Goal: Task Accomplishment & Management: Manage account settings

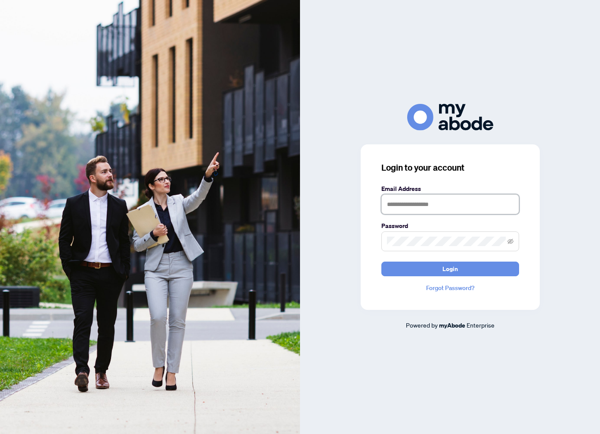
type input "**********"
click at [445, 279] on div "**********" at bounding box center [450, 226] width 179 height 165
click at [448, 274] on span "Login" at bounding box center [450, 269] width 15 height 14
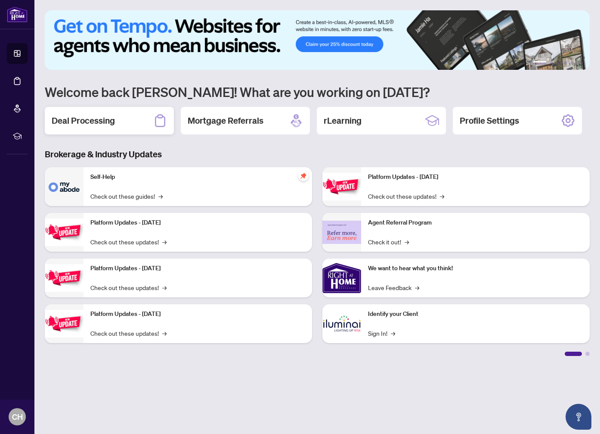
click at [86, 121] on h2 "Deal Processing" at bounding box center [83, 121] width 63 height 12
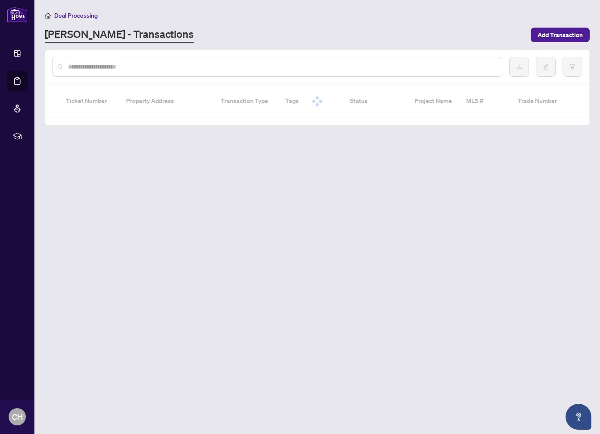
click at [204, 70] on input "text" at bounding box center [281, 66] width 427 height 9
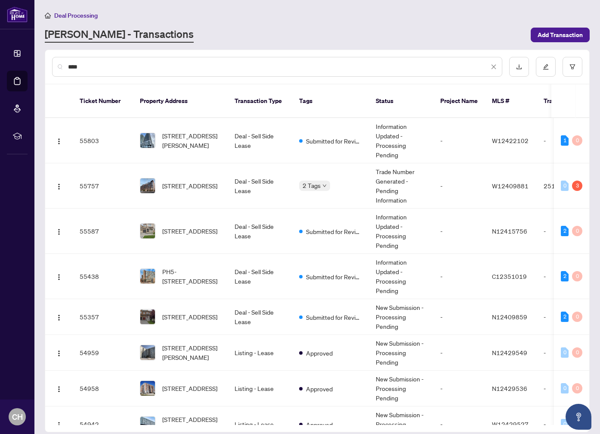
type input "****"
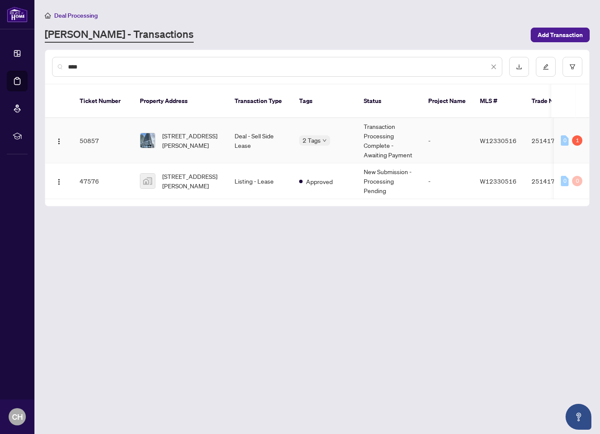
click at [246, 133] on td "Deal - Sell Side Lease" at bounding box center [260, 140] width 65 height 45
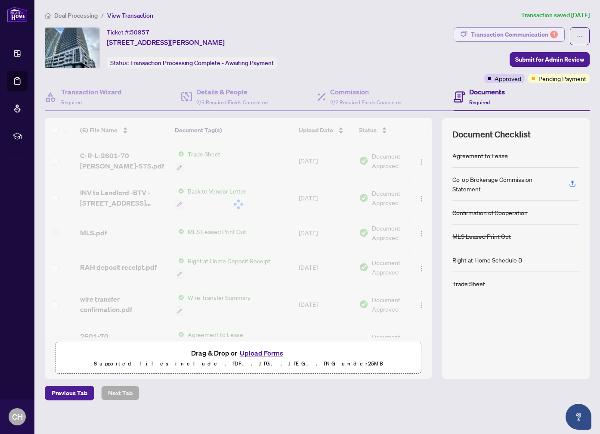
click at [537, 34] on div "Transaction Communication 1" at bounding box center [514, 35] width 87 height 14
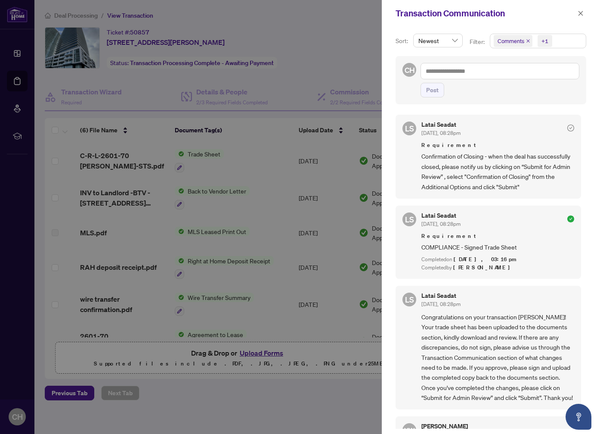
click at [328, 58] on div at bounding box center [300, 217] width 600 height 434
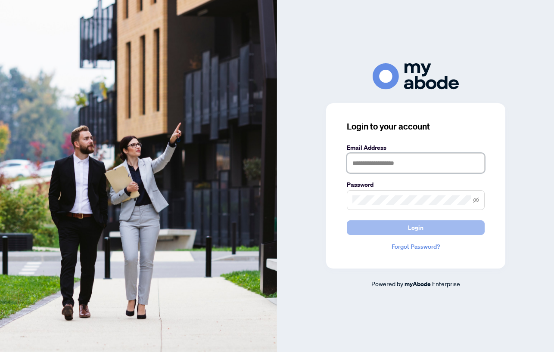
type input "**********"
click at [393, 229] on button "Login" at bounding box center [416, 227] width 138 height 15
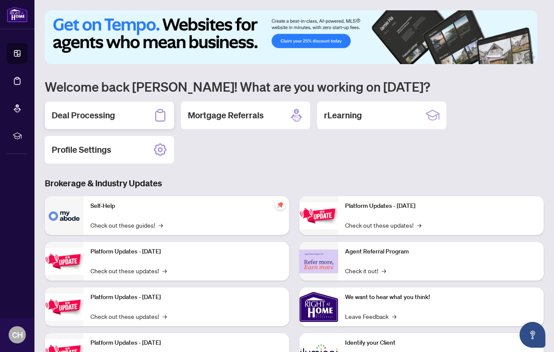
click at [131, 112] on div "Deal Processing" at bounding box center [109, 116] width 129 height 28
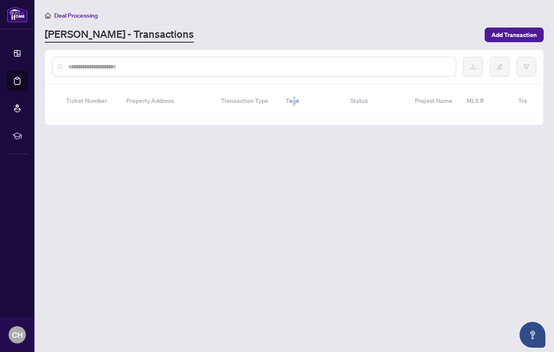
click at [149, 76] on div at bounding box center [254, 67] width 404 height 20
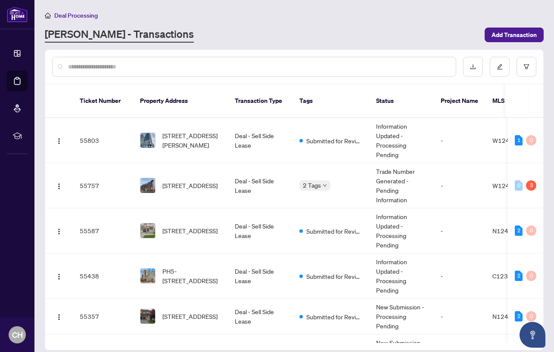
click at [160, 64] on input "text" at bounding box center [258, 66] width 381 height 9
type input "****"
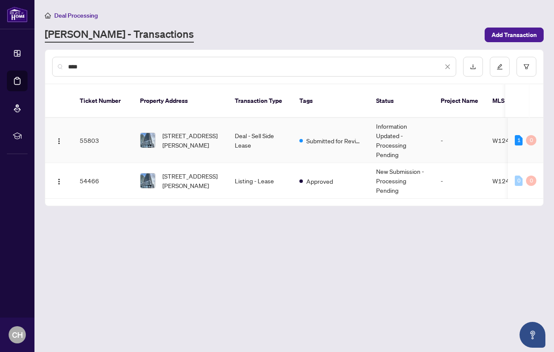
click at [297, 148] on td "Submitted for Review" at bounding box center [330, 140] width 77 height 45
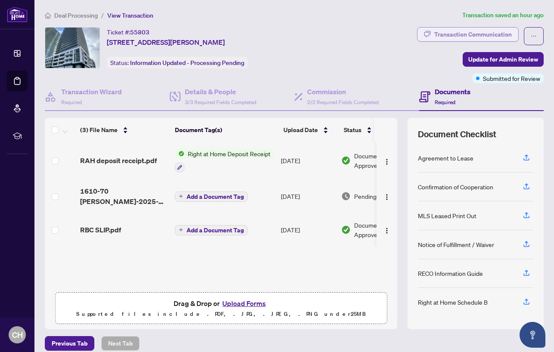
click at [479, 37] on div "Transaction Communication" at bounding box center [472, 35] width 77 height 14
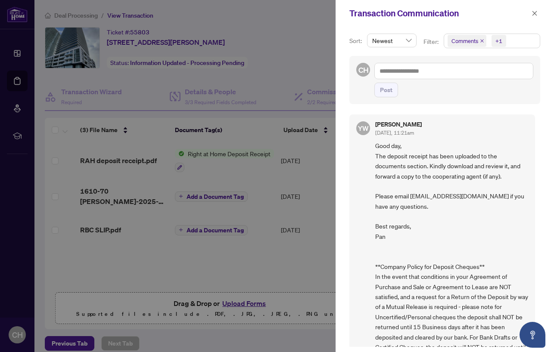
click at [483, 41] on icon "close" at bounding box center [482, 41] width 4 height 4
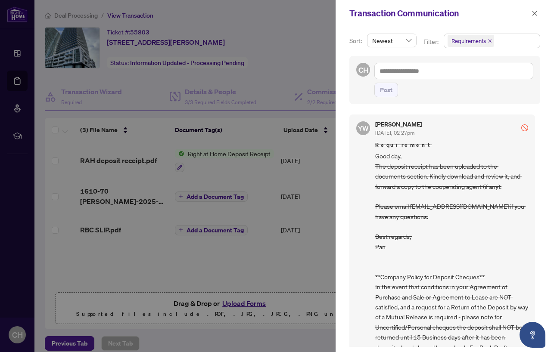
click at [488, 41] on icon "close" at bounding box center [489, 41] width 4 height 4
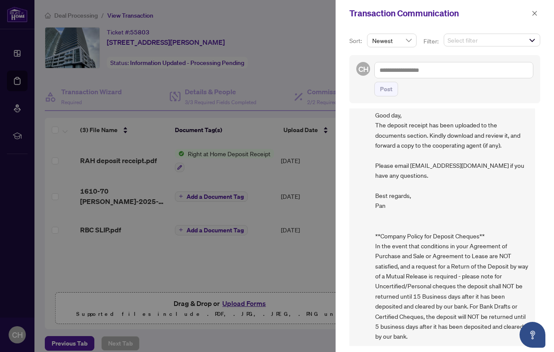
scroll to position [111, 0]
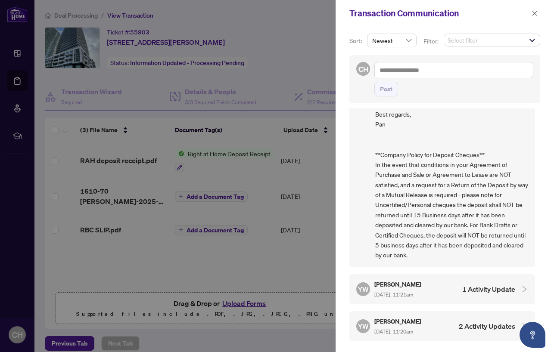
click at [276, 70] on div at bounding box center [277, 176] width 554 height 352
click at [533, 14] on icon "close" at bounding box center [534, 13] width 5 height 5
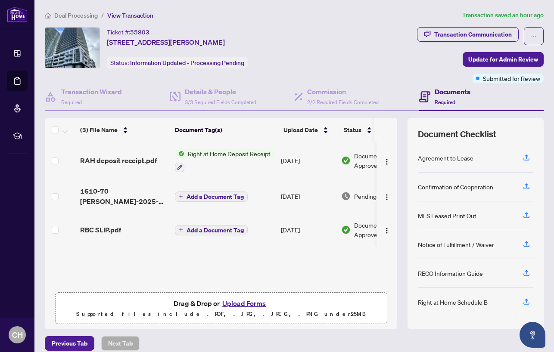
click at [316, 161] on td "Oct/06/2025" at bounding box center [307, 160] width 60 height 37
click at [383, 163] on img "button" at bounding box center [386, 161] width 7 height 7
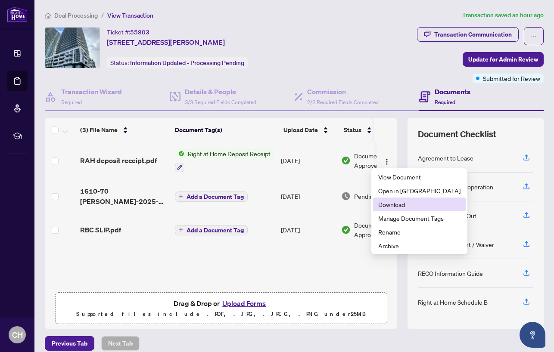
click at [415, 208] on span "Download" at bounding box center [419, 204] width 82 height 9
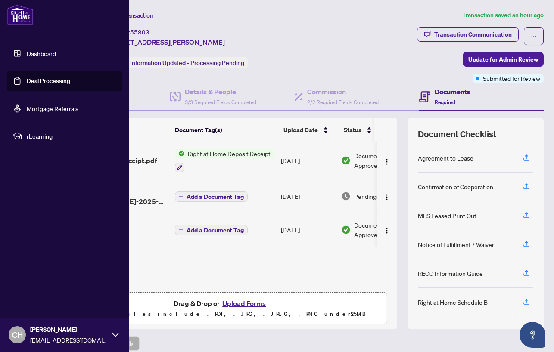
click at [51, 83] on link "Deal Processing" at bounding box center [48, 81] width 43 height 8
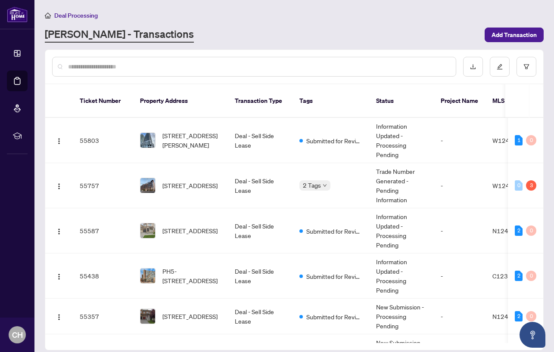
click at [161, 65] on input "text" at bounding box center [258, 66] width 381 height 9
click at [188, 266] on span "PH5-1055 BAY St, Toronto, Ontario M5S 3A3, Canada" at bounding box center [191, 275] width 59 height 19
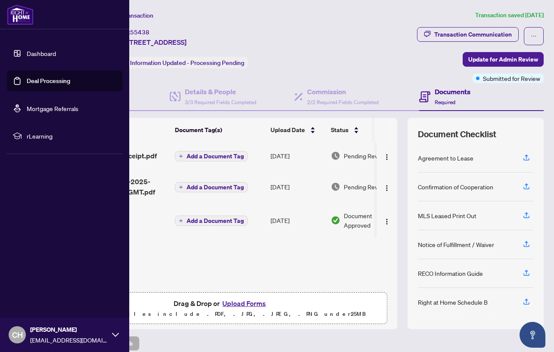
click at [43, 80] on link "Deal Processing" at bounding box center [48, 81] width 43 height 8
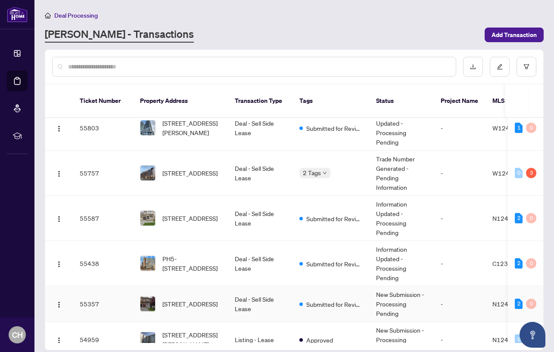
scroll to position [60, 0]
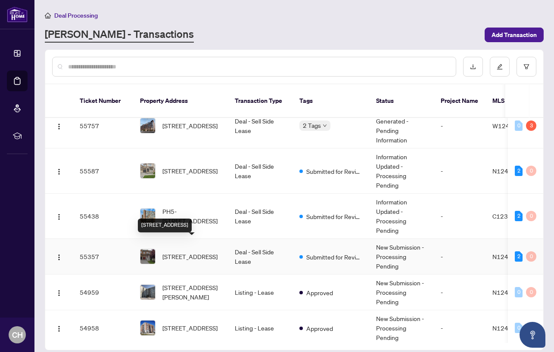
click at [187, 255] on span "246 Zokol Dr, Aurora, Ontario L4G 0C2, Canada" at bounding box center [189, 256] width 55 height 9
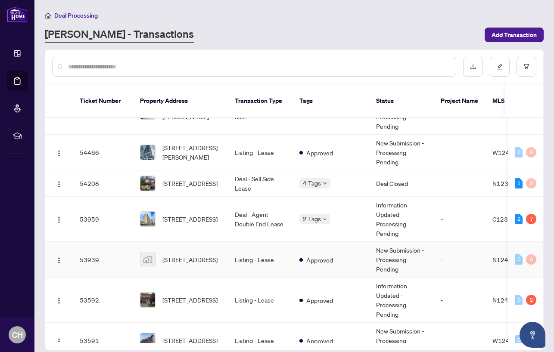
scroll to position [500, 0]
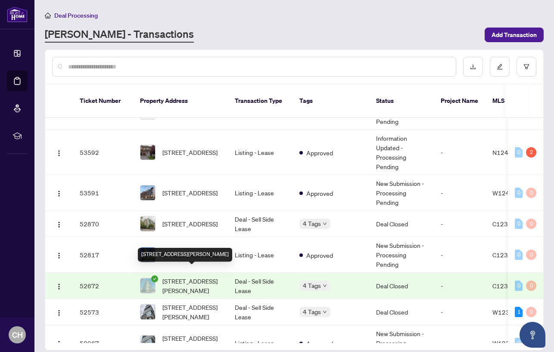
click at [204, 276] on span "3003-251 JARVIS St, Toronto, Ontario M5B 0C3, Canada" at bounding box center [191, 285] width 59 height 19
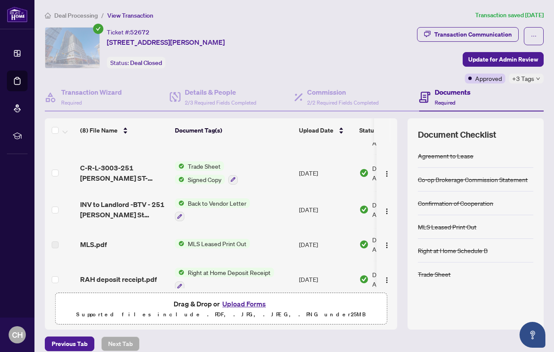
scroll to position [58, 0]
click at [91, 242] on span "MLS.pdf" at bounding box center [93, 244] width 27 height 10
click at [212, 239] on span "MLS Leased Print Out" at bounding box center [216, 242] width 65 height 9
click at [114, 239] on div "MLS.pdf" at bounding box center [124, 244] width 88 height 10
click at [87, 240] on span "MLS.pdf" at bounding box center [93, 244] width 27 height 10
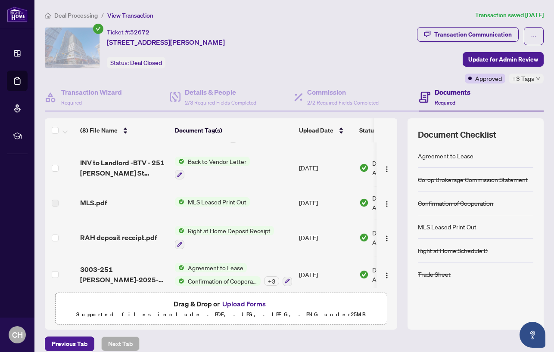
scroll to position [100, 0]
click at [311, 203] on td "Sep/12/2025" at bounding box center [325, 202] width 60 height 33
click at [383, 203] on img "button" at bounding box center [386, 203] width 7 height 7
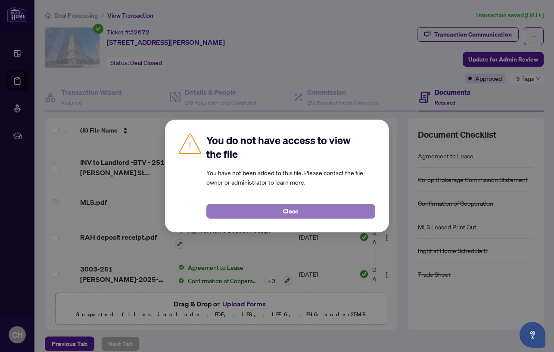
click at [330, 213] on button "Close" at bounding box center [290, 211] width 169 height 15
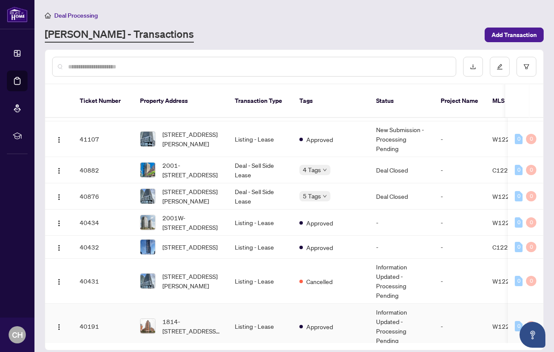
scroll to position [2311, 0]
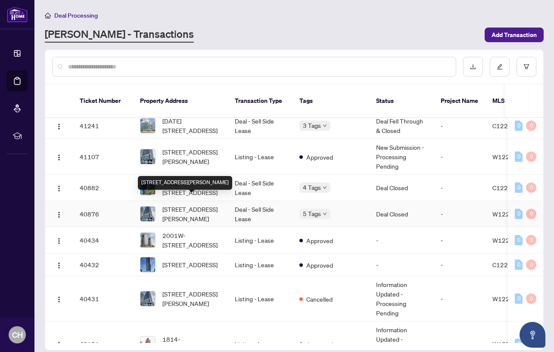
click at [188, 205] on span "3209-70 ANNIE CRAIG Dr, Toronto, Ontario M8V 0G2, Canada" at bounding box center [191, 213] width 59 height 19
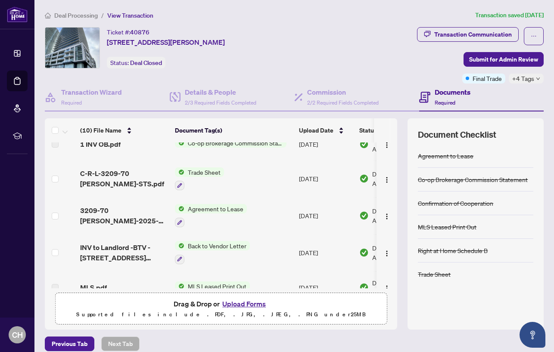
scroll to position [108, 0]
